Goal: Find specific page/section: Find specific page/section

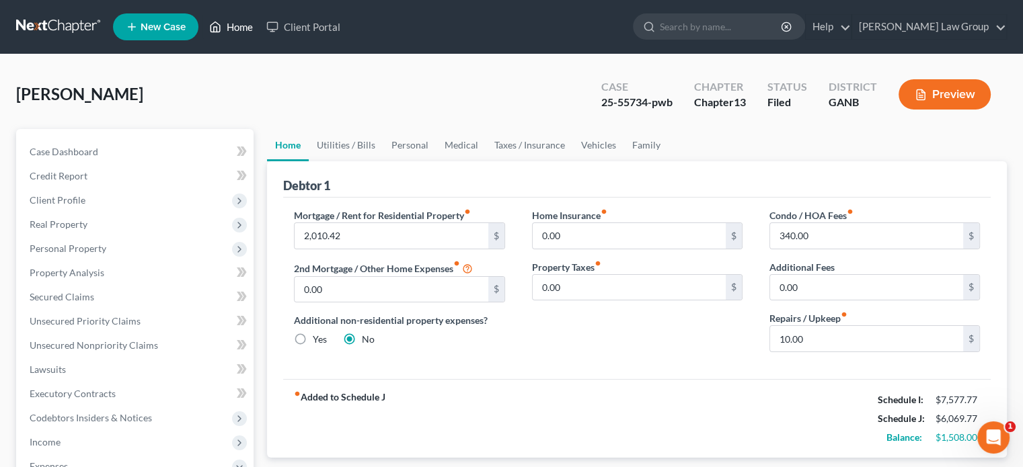
click at [237, 26] on link "Home" at bounding box center [230, 27] width 57 height 24
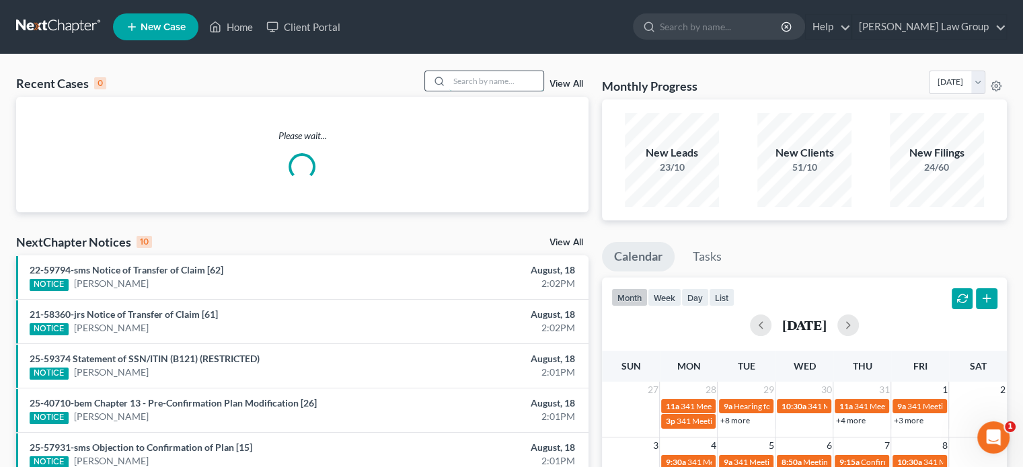
click at [482, 79] on input "search" at bounding box center [496, 81] width 94 height 20
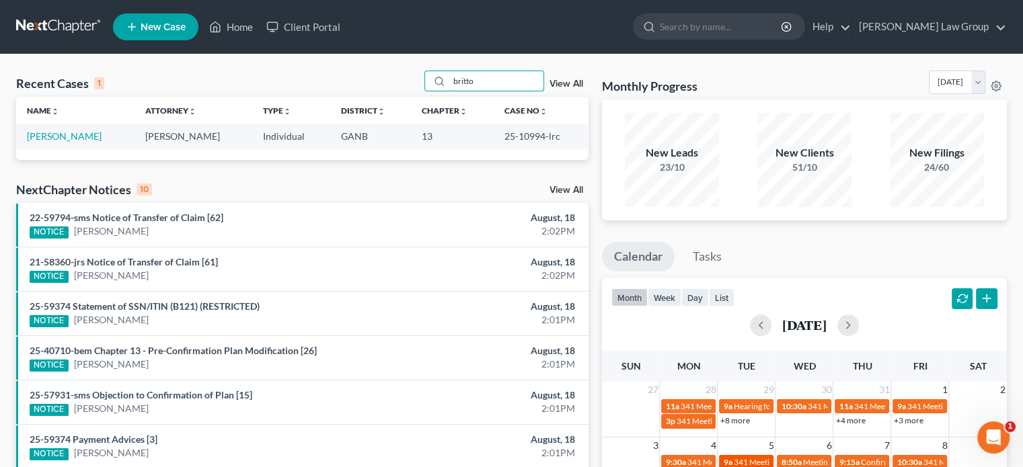
type input "britto"
click at [34, 134] on link "[PERSON_NAME]" at bounding box center [64, 135] width 75 height 11
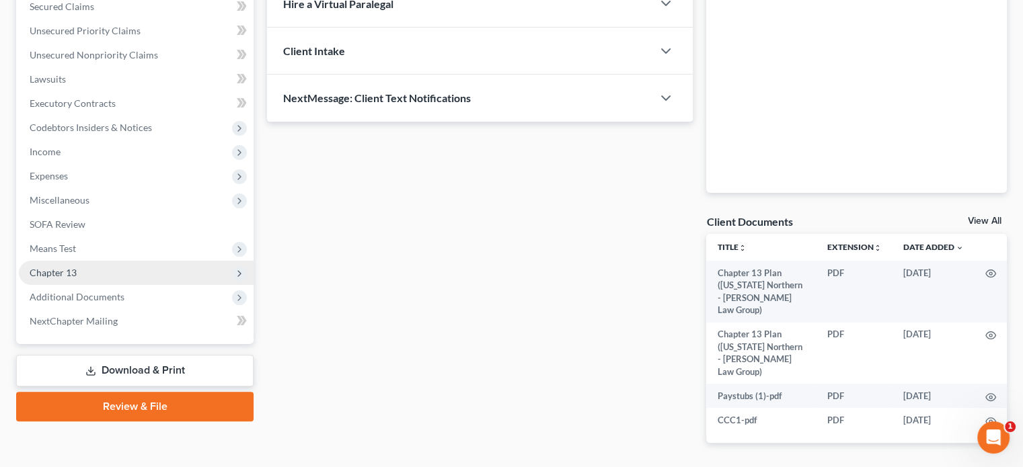
scroll to position [314, 0]
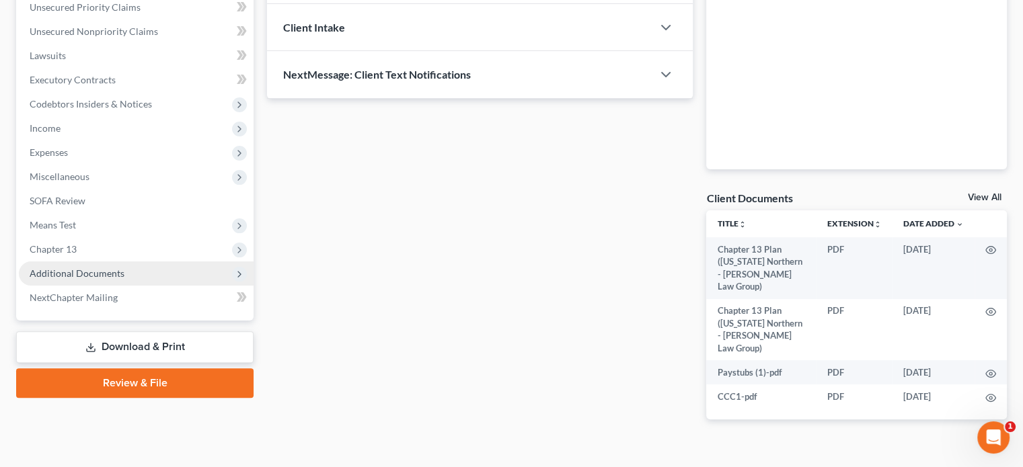
click at [69, 270] on span "Additional Documents" at bounding box center [77, 273] width 95 height 11
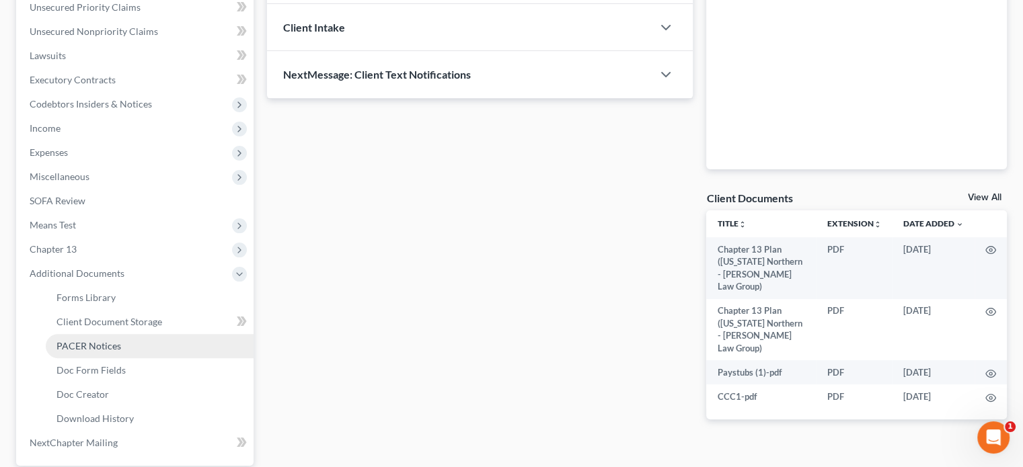
drag, startPoint x: 91, startPoint y: 342, endPoint x: 139, endPoint y: 350, distance: 48.5
click at [91, 344] on span "PACER Notices" at bounding box center [88, 345] width 65 height 11
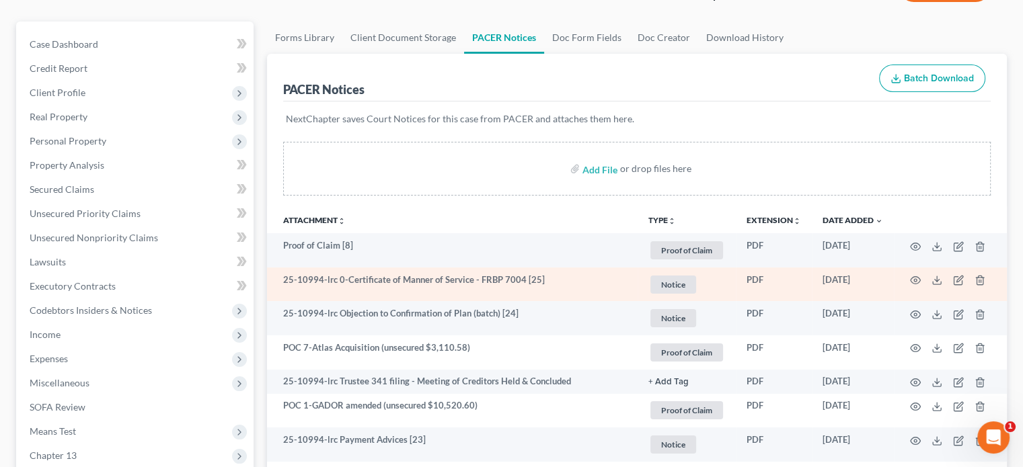
scroll to position [135, 0]
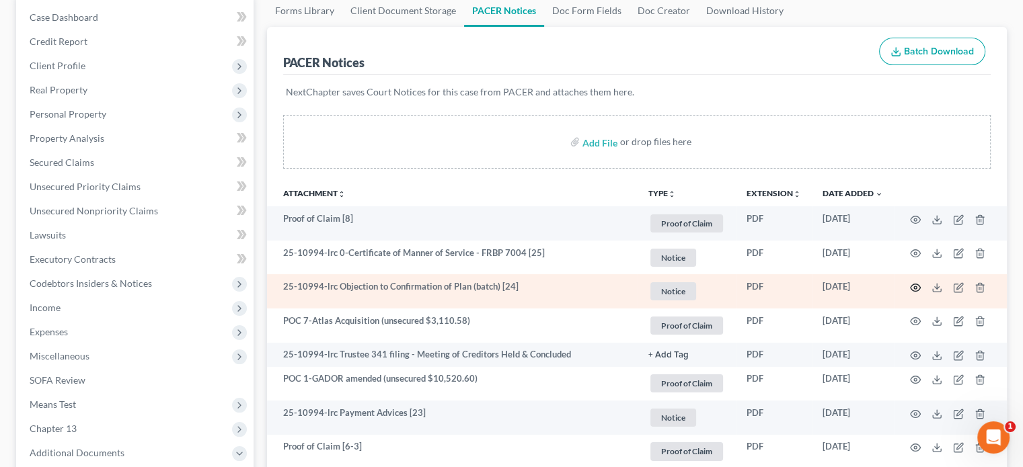
click at [915, 284] on icon "button" at bounding box center [916, 287] width 10 height 7
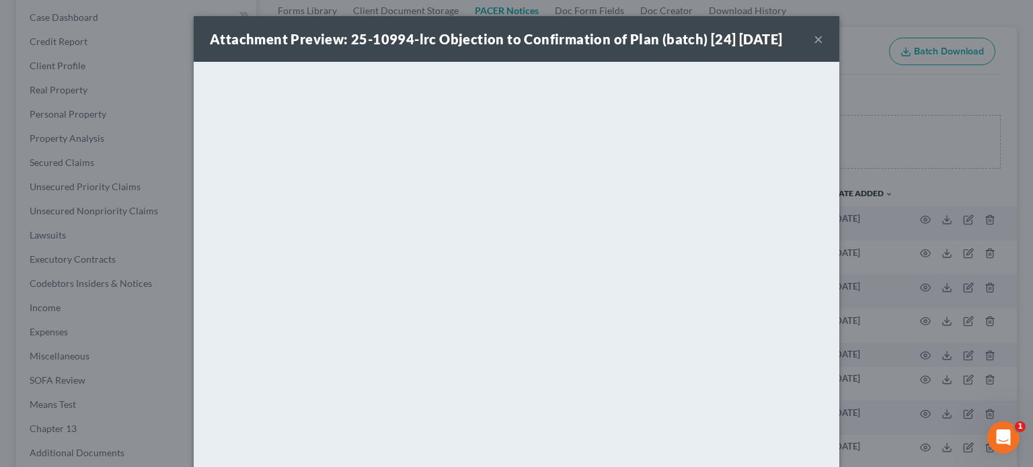
click at [814, 42] on button "×" at bounding box center [818, 39] width 9 height 16
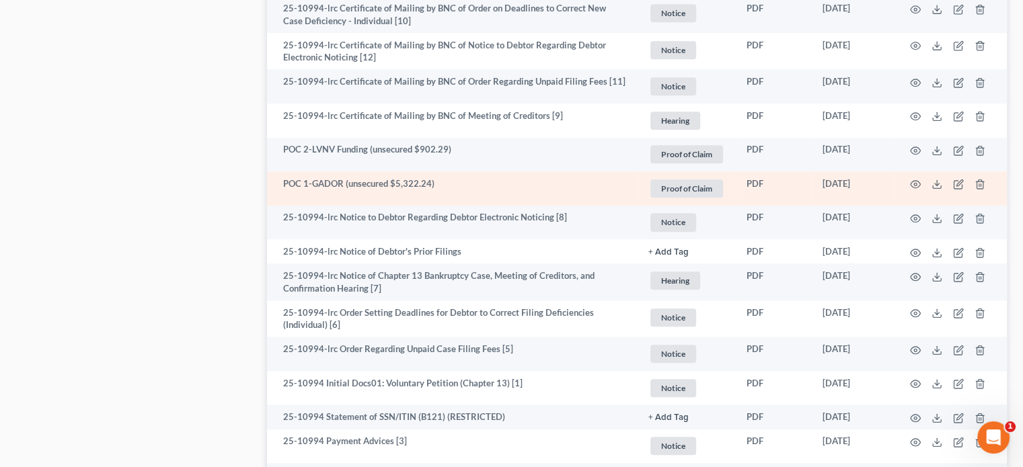
scroll to position [1558, 0]
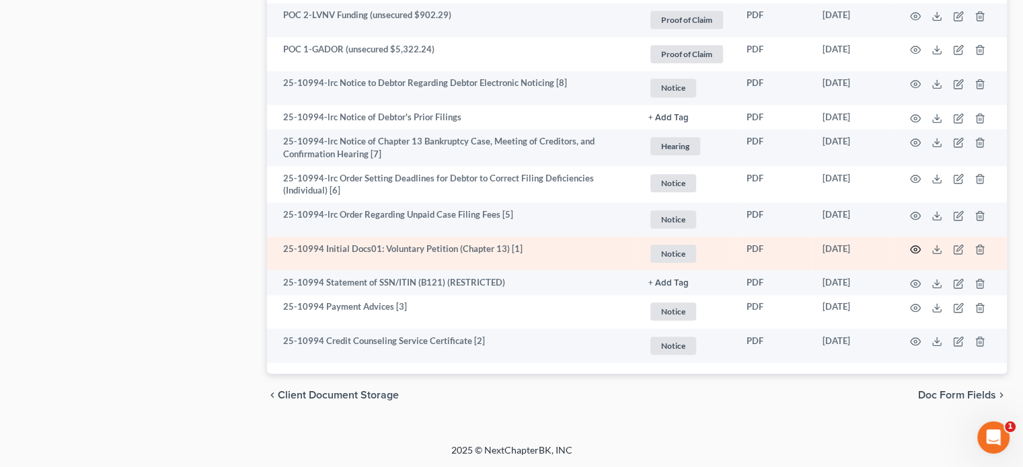
click at [917, 250] on icon "button" at bounding box center [915, 249] width 11 height 11
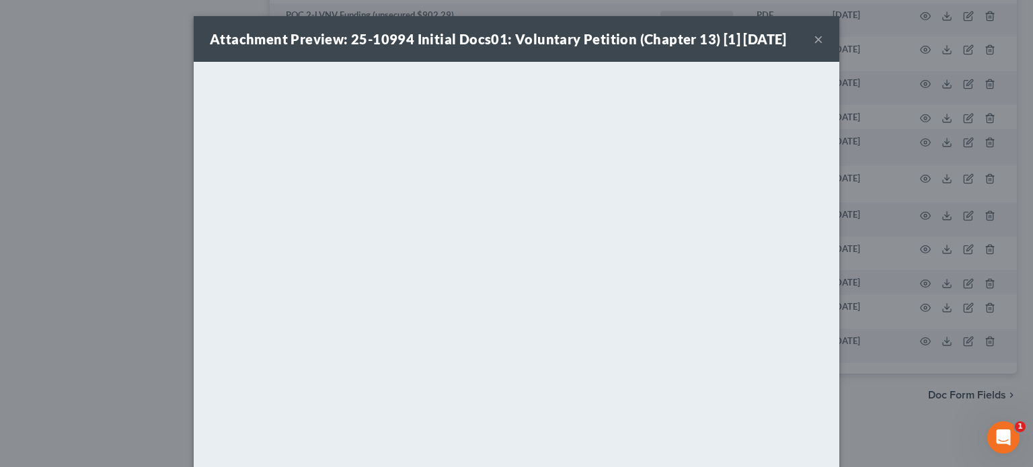
drag, startPoint x: 811, startPoint y: 40, endPoint x: 810, endPoint y: 60, distance: 20.2
click at [814, 40] on button "×" at bounding box center [818, 39] width 9 height 16
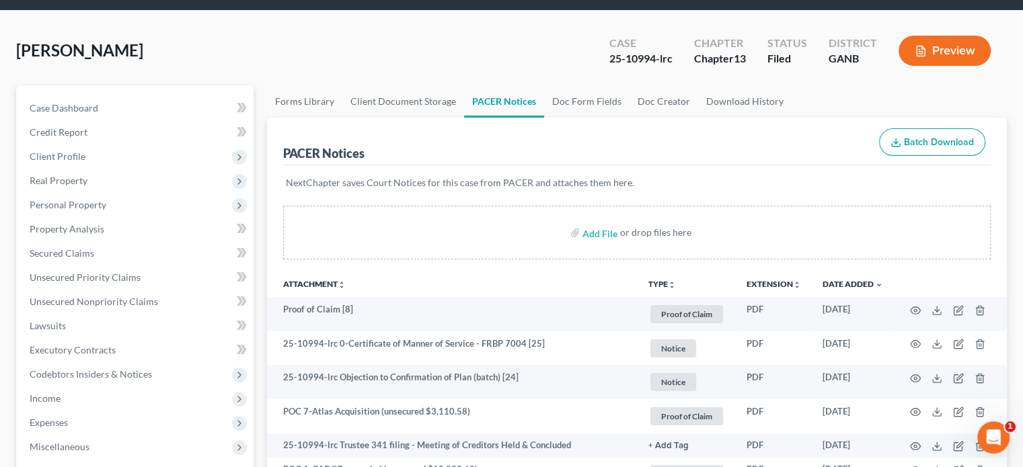
scroll to position [0, 0]
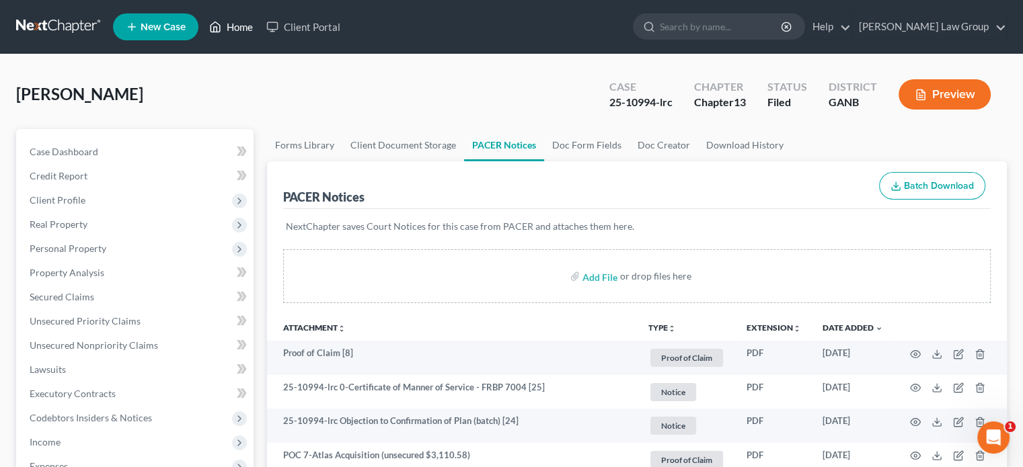
click at [230, 26] on link "Home" at bounding box center [230, 27] width 57 height 24
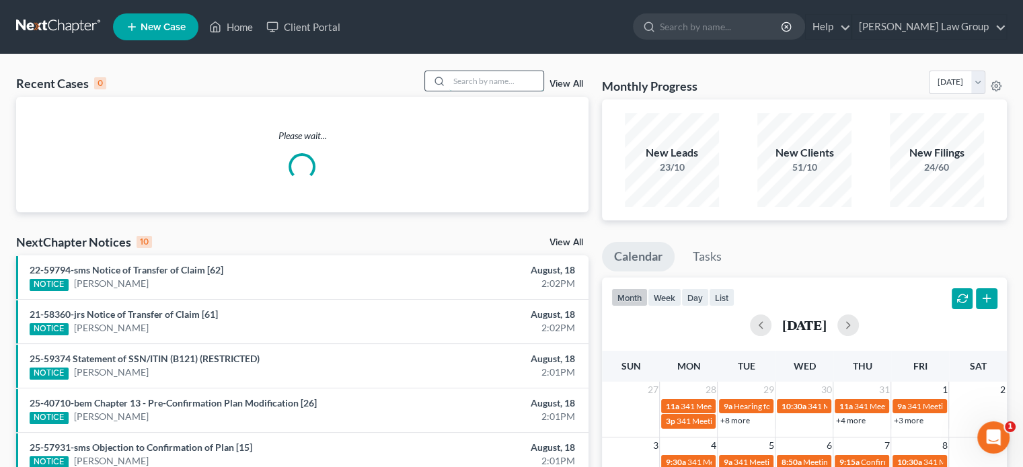
click at [467, 77] on input "search" at bounding box center [496, 81] width 94 height 20
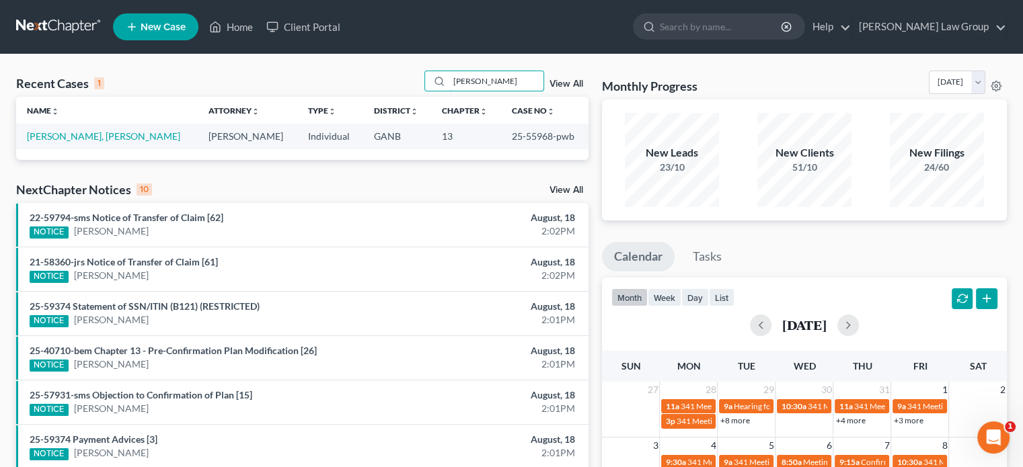
type input "[PERSON_NAME]"
click at [73, 130] on td "[PERSON_NAME], [PERSON_NAME]" at bounding box center [107, 136] width 182 height 25
click at [71, 135] on link "[PERSON_NAME], [PERSON_NAME]" at bounding box center [103, 135] width 153 height 11
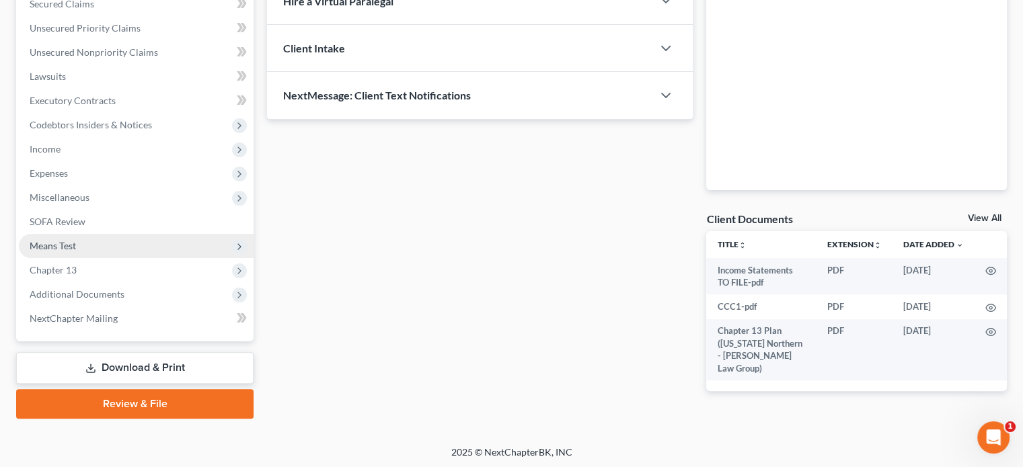
scroll to position [295, 0]
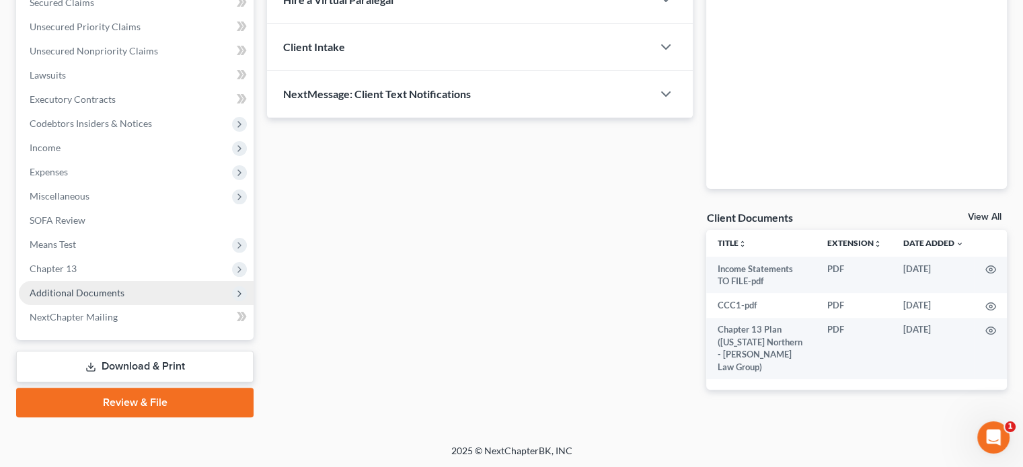
click at [102, 290] on span "Additional Documents" at bounding box center [77, 292] width 95 height 11
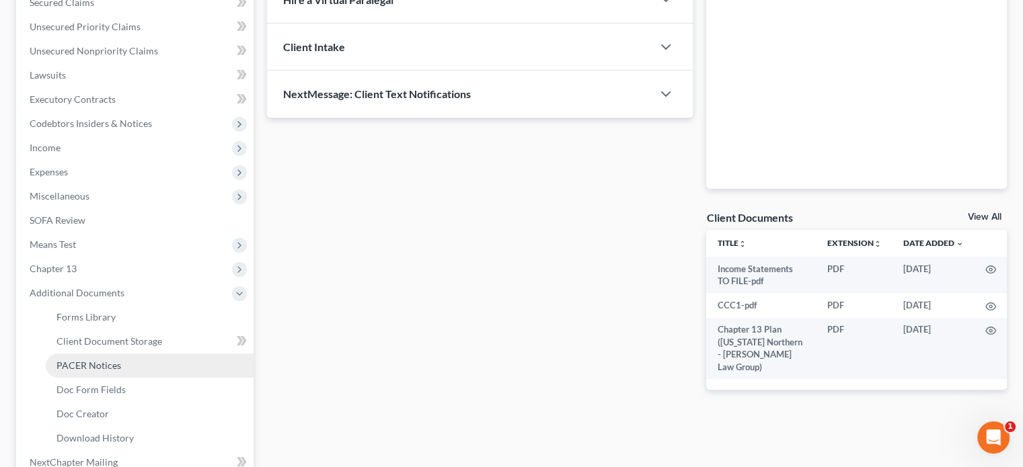
click at [111, 360] on span "PACER Notices" at bounding box center [88, 365] width 65 height 11
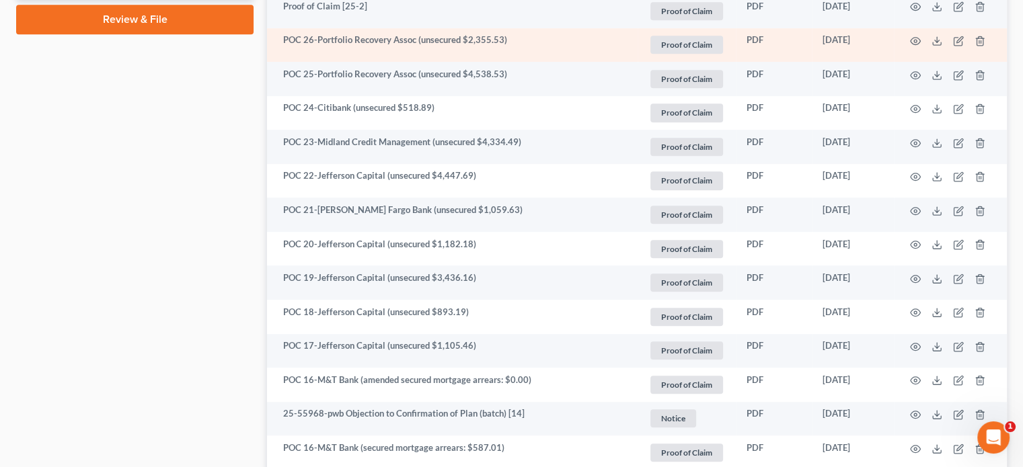
scroll to position [874, 0]
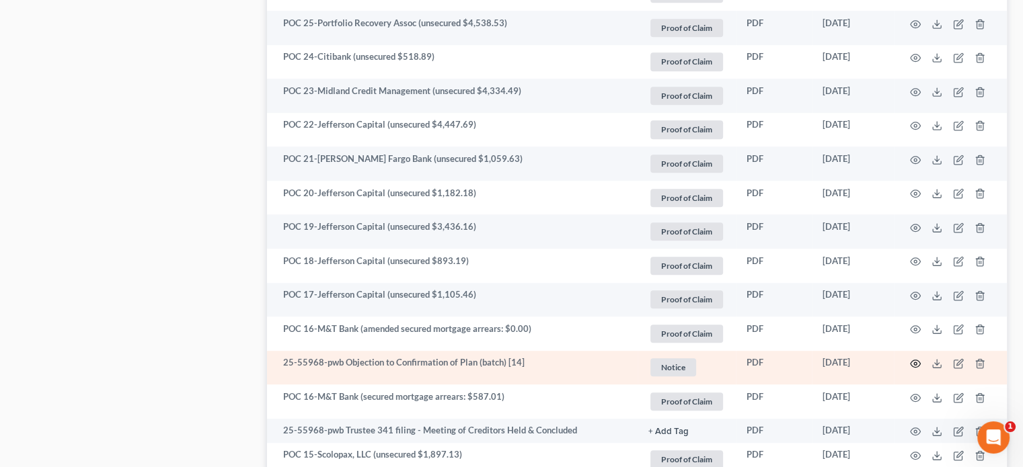
click at [917, 364] on circle "button" at bounding box center [915, 364] width 3 height 3
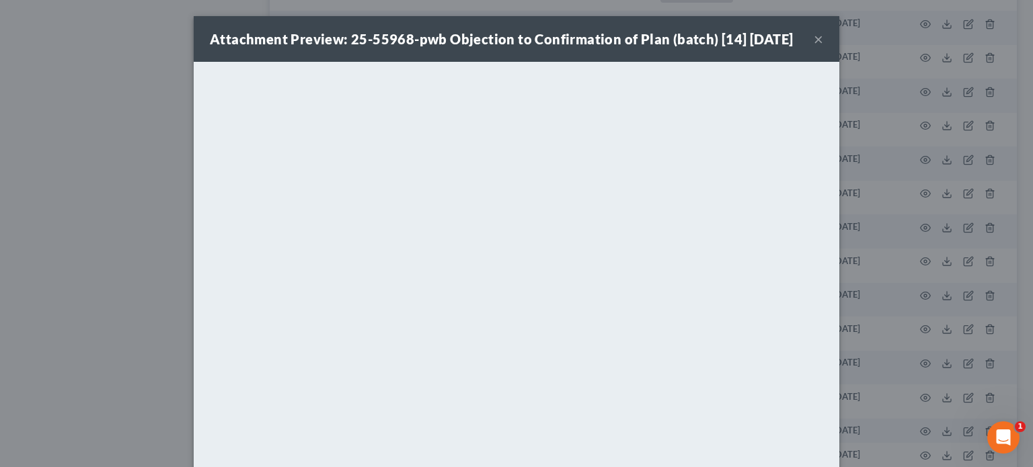
click at [814, 47] on button "×" at bounding box center [818, 39] width 9 height 16
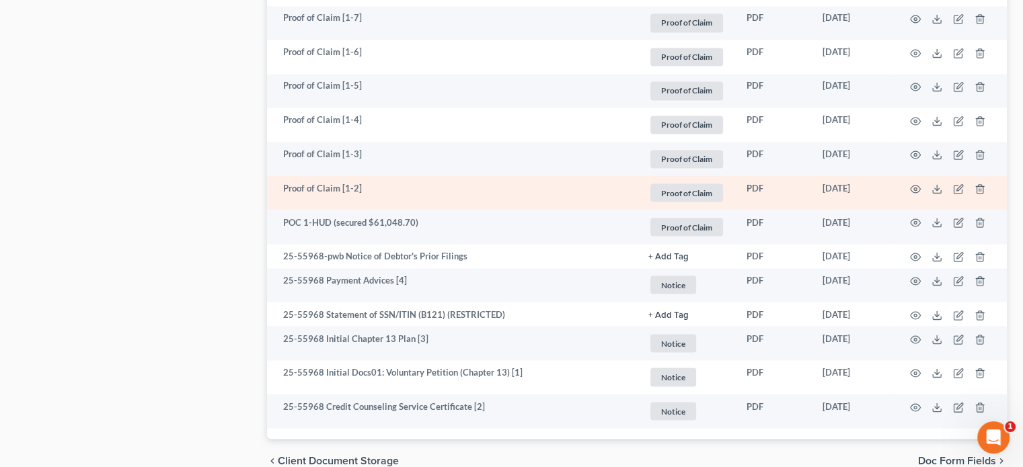
scroll to position [2370, 0]
